Goal: Information Seeking & Learning: Check status

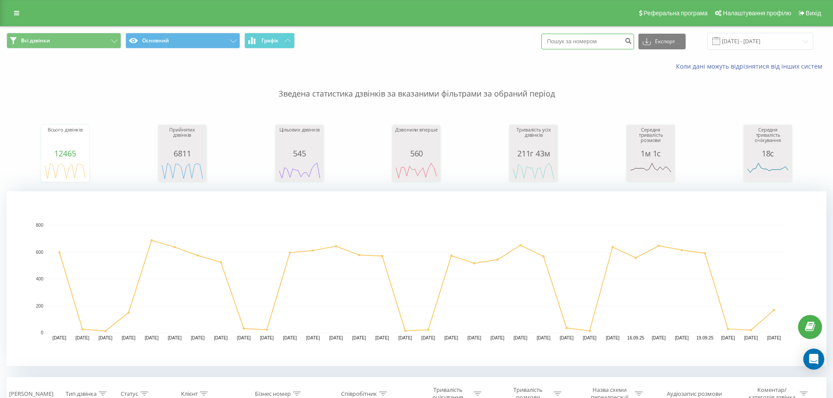
click at [598, 35] on input at bounding box center [587, 42] width 93 height 16
paste input "380979168564"
type input "380979168564"
click at [634, 46] on button "submit" at bounding box center [628, 42] width 12 height 16
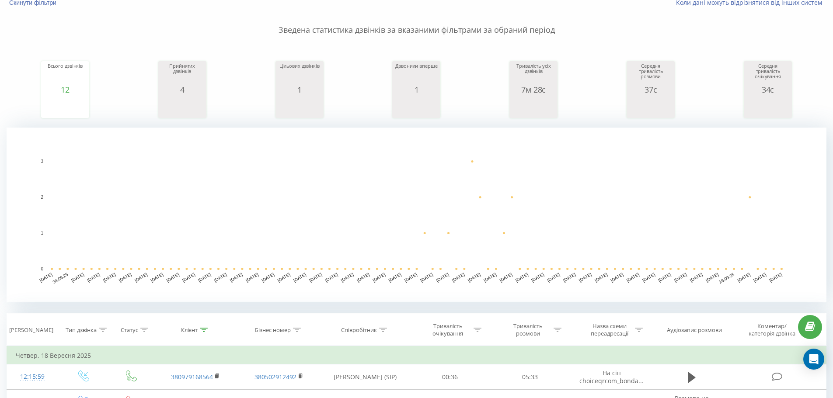
scroll to position [219, 0]
